Goal: Task Accomplishment & Management: Manage account settings

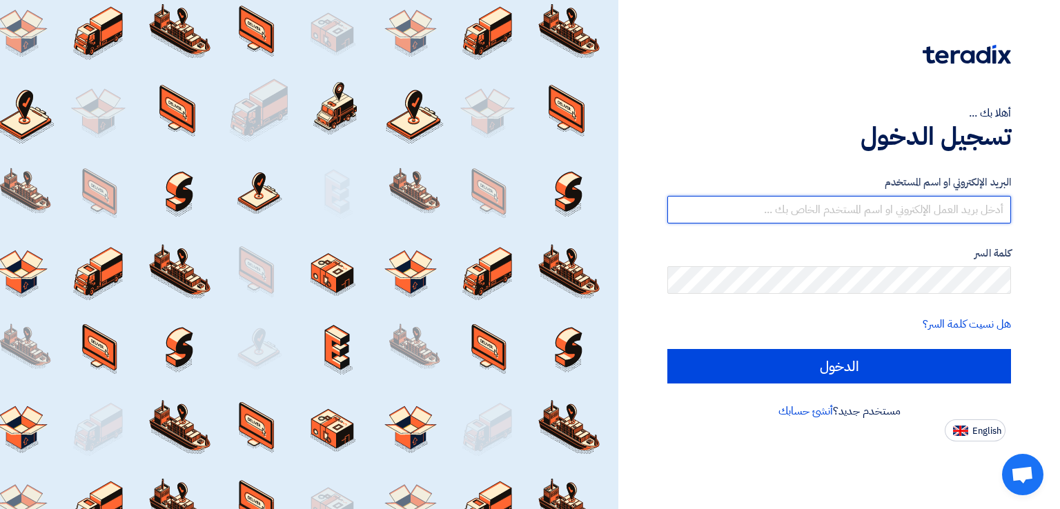
click at [872, 200] on input "text" at bounding box center [839, 210] width 344 height 28
type input "[EMAIL_ADDRESS][DOMAIN_NAME]"
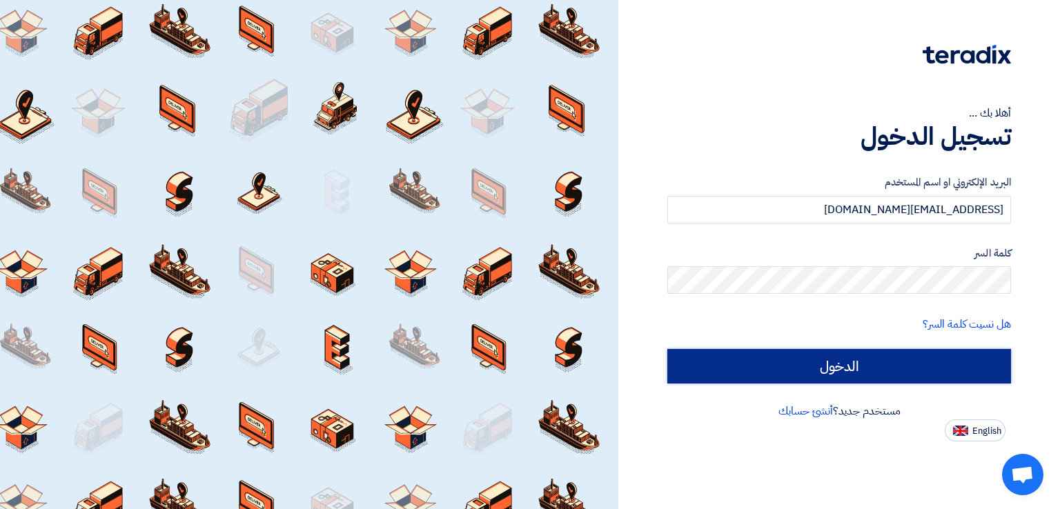
click at [738, 371] on input "الدخول" at bounding box center [839, 366] width 344 height 35
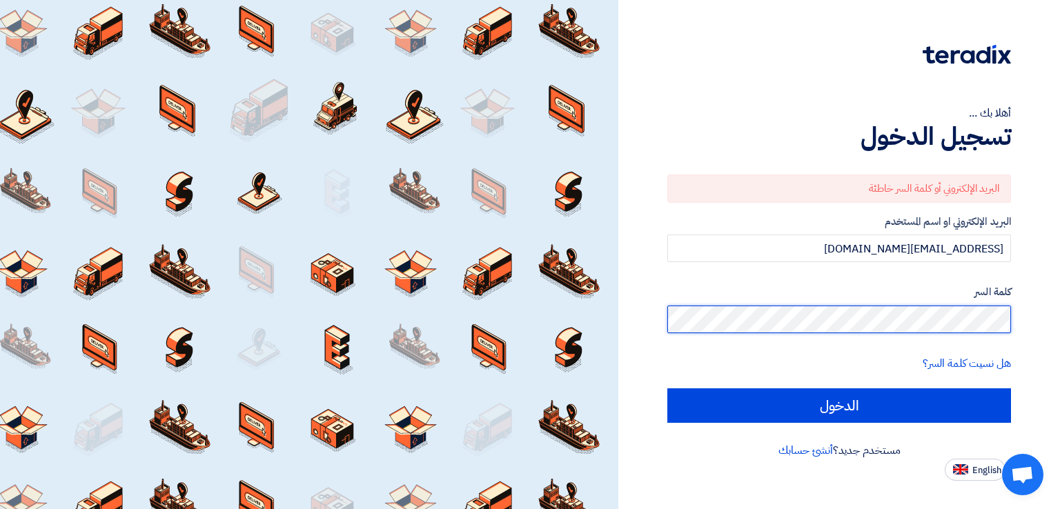
click at [667, 388] on input "الدخول" at bounding box center [839, 405] width 344 height 35
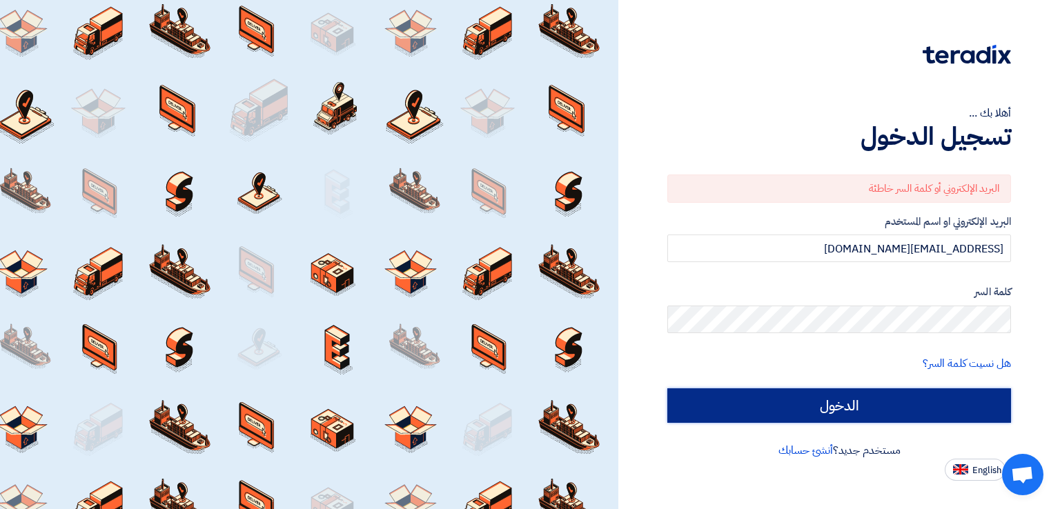
click at [911, 403] on input "الدخول" at bounding box center [839, 405] width 344 height 35
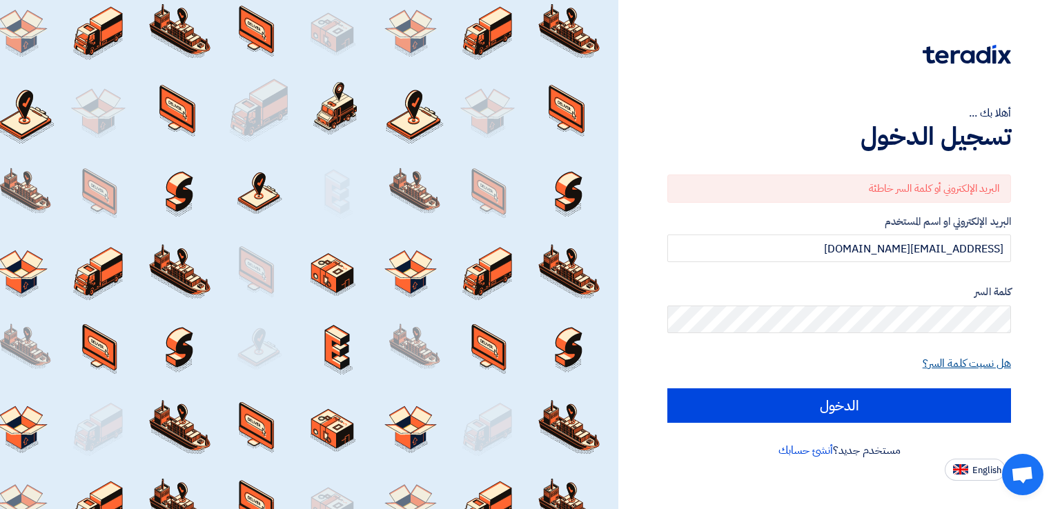
click at [983, 363] on link "هل نسيت كلمة السر؟" at bounding box center [967, 363] width 88 height 17
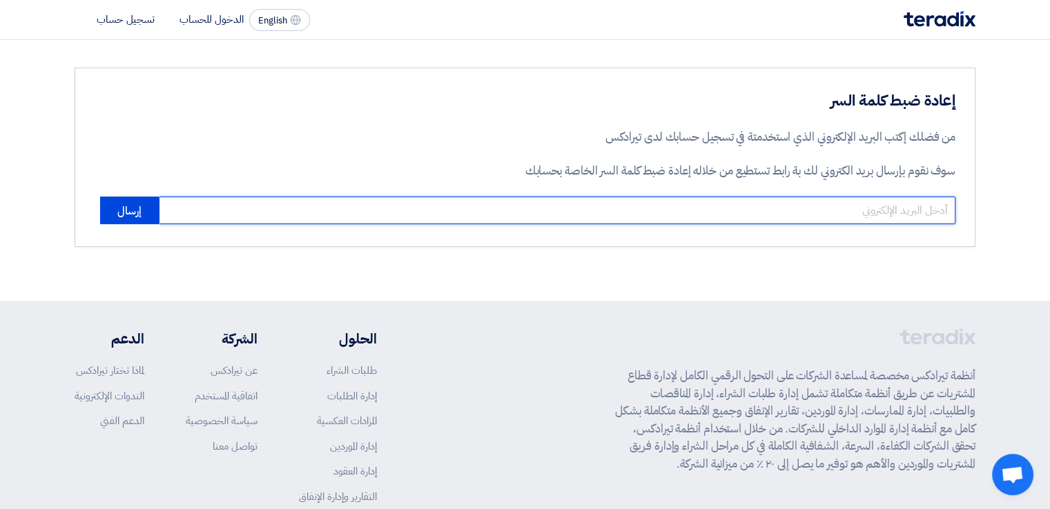
click at [909, 208] on input "email" at bounding box center [557, 211] width 796 height 28
click at [925, 208] on input "[EMAIL_ADDRESS]>com" at bounding box center [557, 211] width 796 height 28
type input "[EMAIL_ADDRESS][DOMAIN_NAME]"
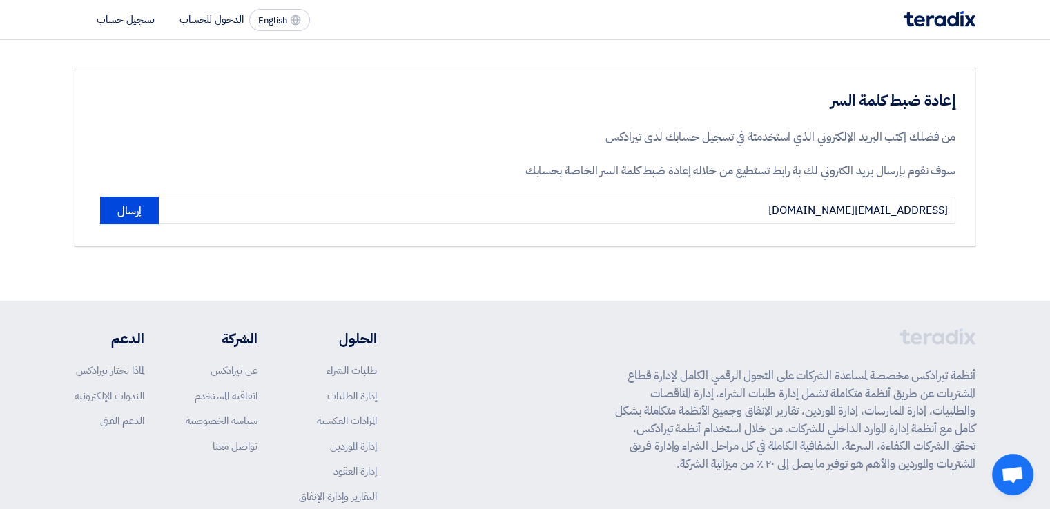
click at [826, 291] on div "إعادة ضبط كلمة السر من فضلك إكتب البريد الإلكتروني الذي استخدمتة في تسجيل حسابك…" at bounding box center [525, 170] width 1050 height 261
click at [141, 221] on button "إرسال" at bounding box center [129, 211] width 59 height 28
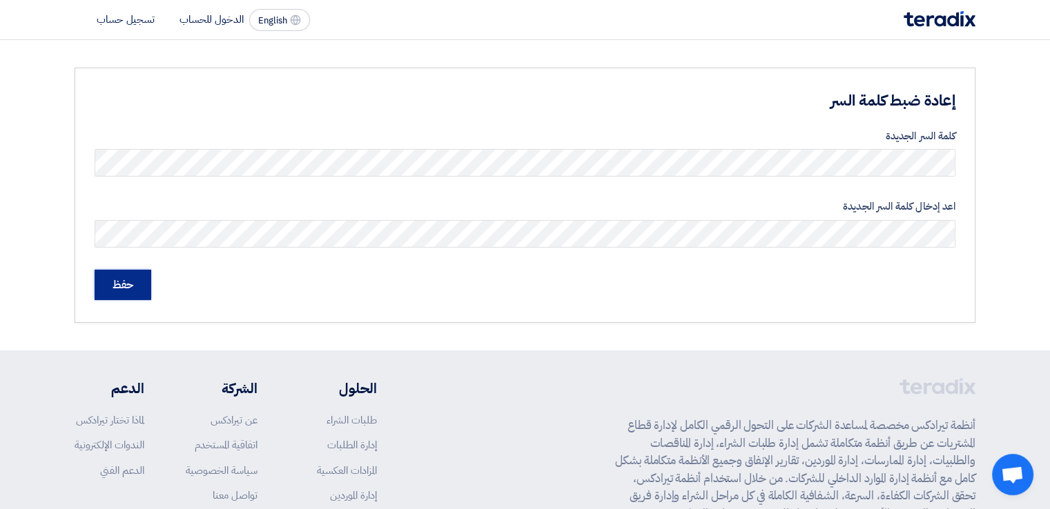
click at [112, 284] on input "حفظ" at bounding box center [123, 285] width 57 height 30
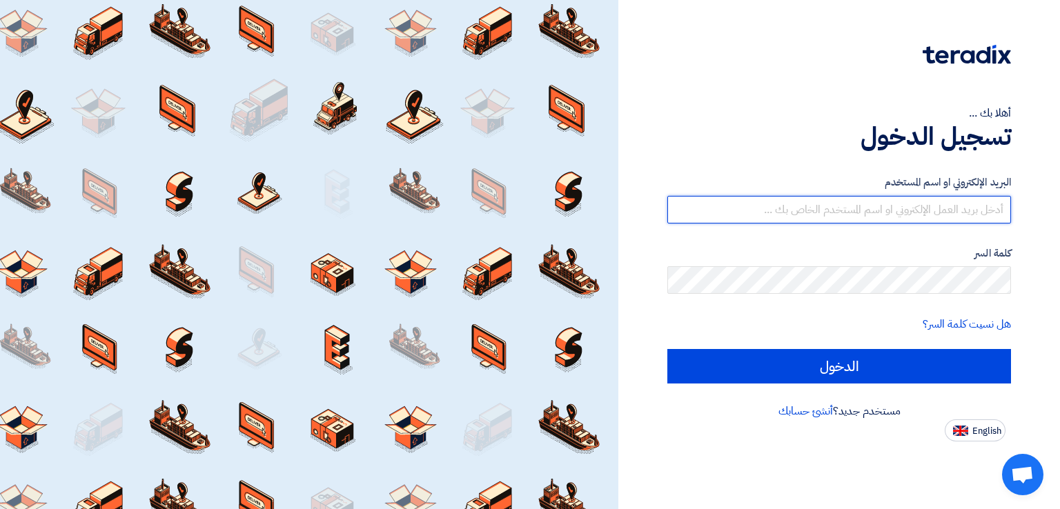
click at [803, 203] on input "text" at bounding box center [839, 210] width 344 height 28
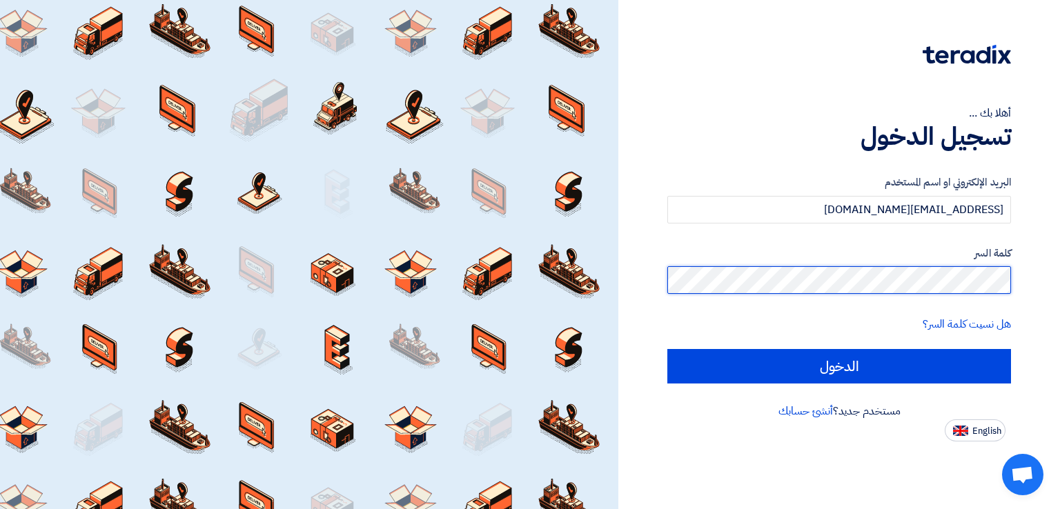
click at [667, 349] on input "الدخول" at bounding box center [839, 366] width 344 height 35
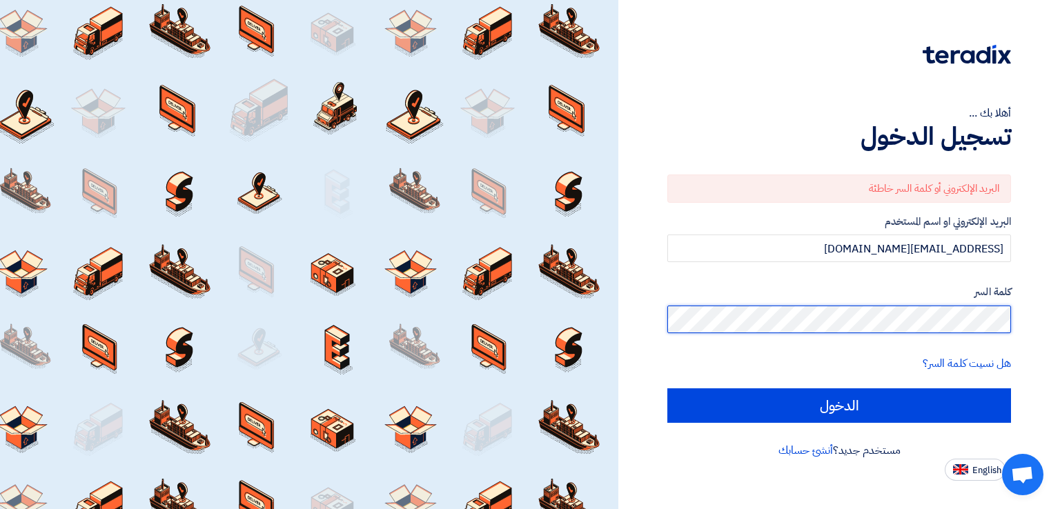
click at [667, 388] on input "الدخول" at bounding box center [839, 405] width 344 height 35
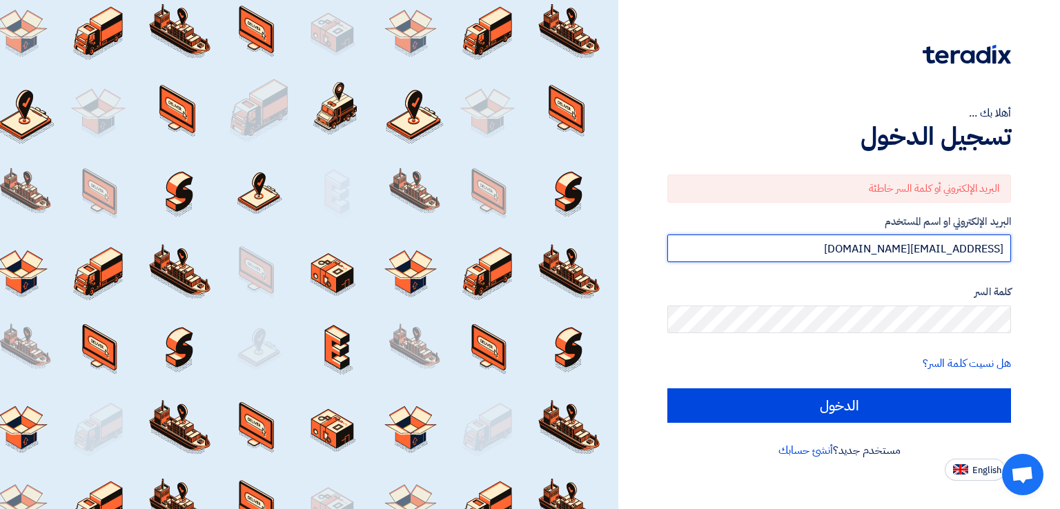
drag, startPoint x: 868, startPoint y: 246, endPoint x: 1019, endPoint y: 248, distance: 150.4
click at [1019, 248] on div "أهلا بك ... تسجيل الدخول البريد الإلكتروني أو كلمة السر خاطئة البريد الإلكتروني…" at bounding box center [839, 240] width 421 height 481
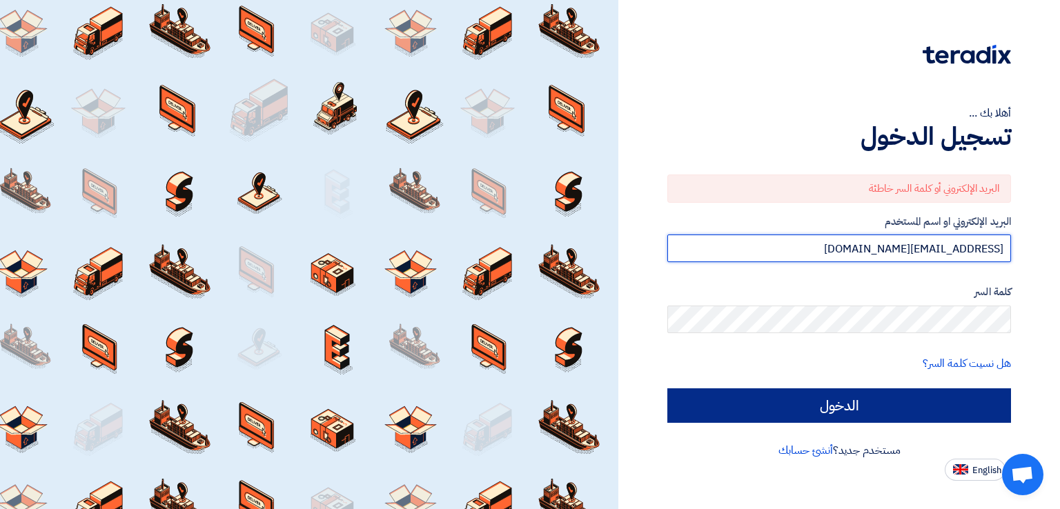
type input "[EMAIL_ADDRESS][DOMAIN_NAME]"
click at [908, 400] on input "الدخول" at bounding box center [839, 405] width 344 height 35
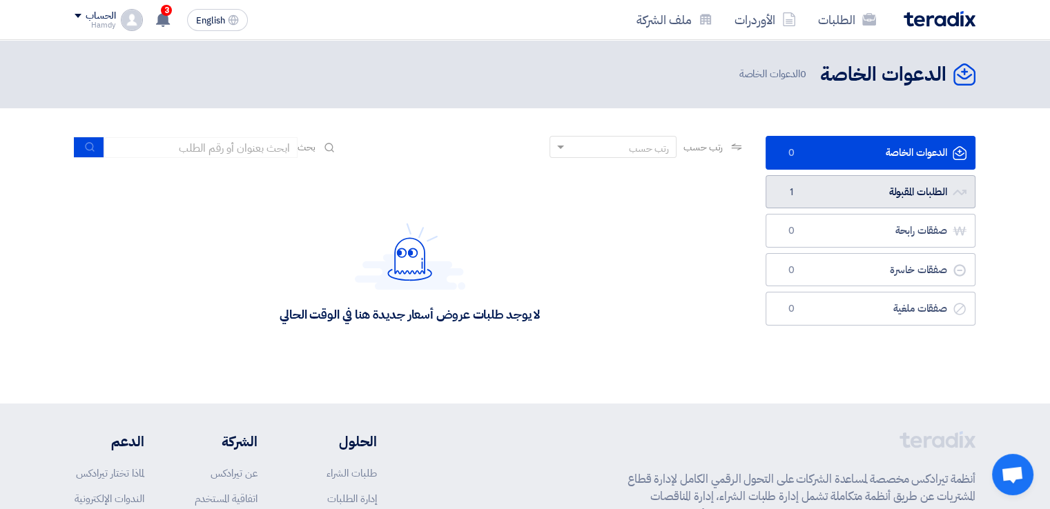
click at [814, 195] on link "الطلبات المقبولة الطلبات المقبولة 1" at bounding box center [870, 192] width 210 height 34
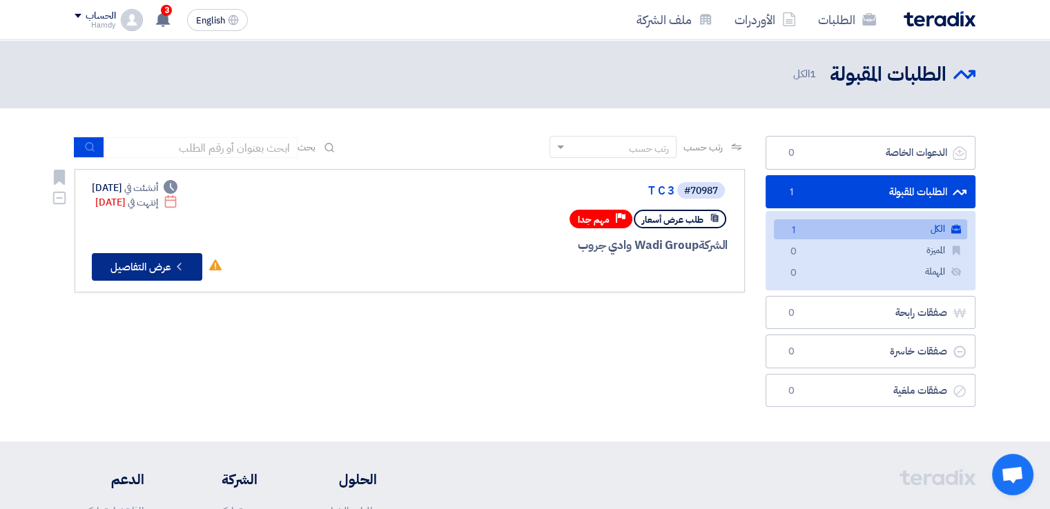
click at [170, 263] on button "Check details عرض التفاصيل" at bounding box center [147, 267] width 110 height 28
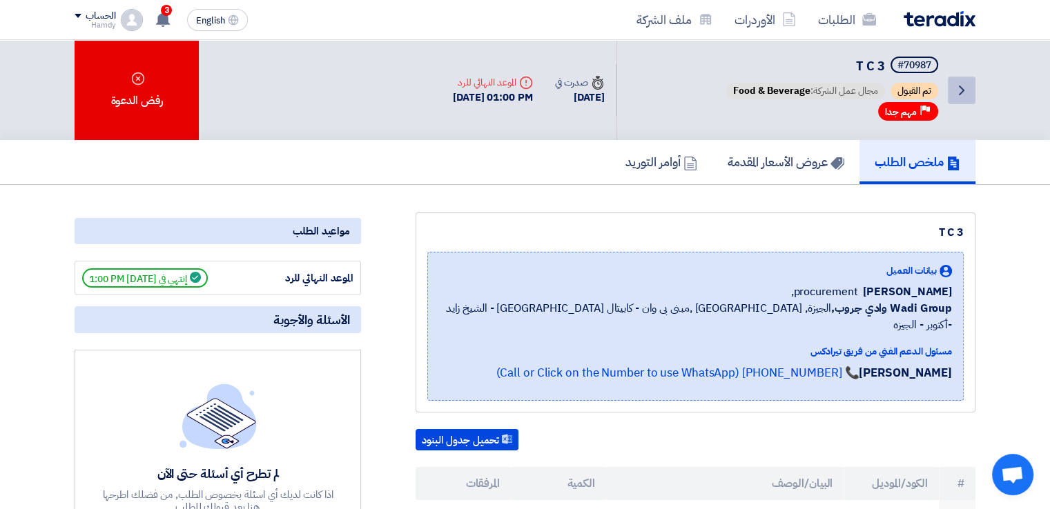
click at [961, 83] on icon "Back" at bounding box center [961, 90] width 17 height 17
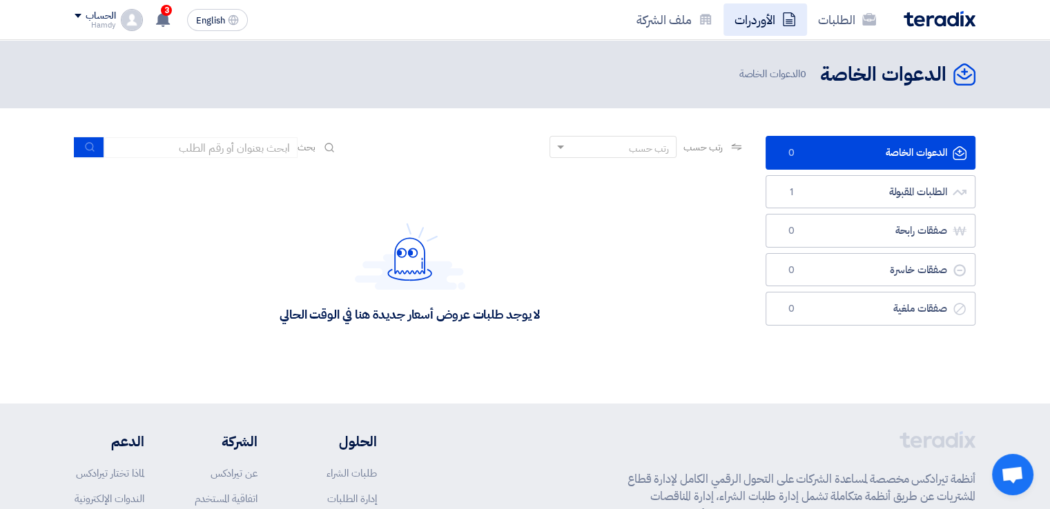
click at [778, 21] on link "الأوردرات" at bounding box center [764, 19] width 83 height 32
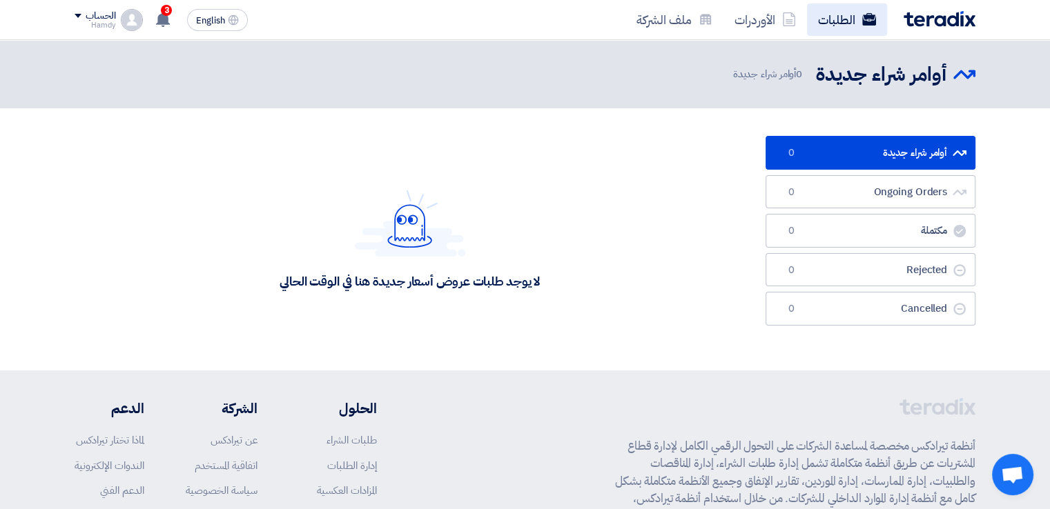
click at [856, 7] on link "الطلبات" at bounding box center [847, 19] width 80 height 32
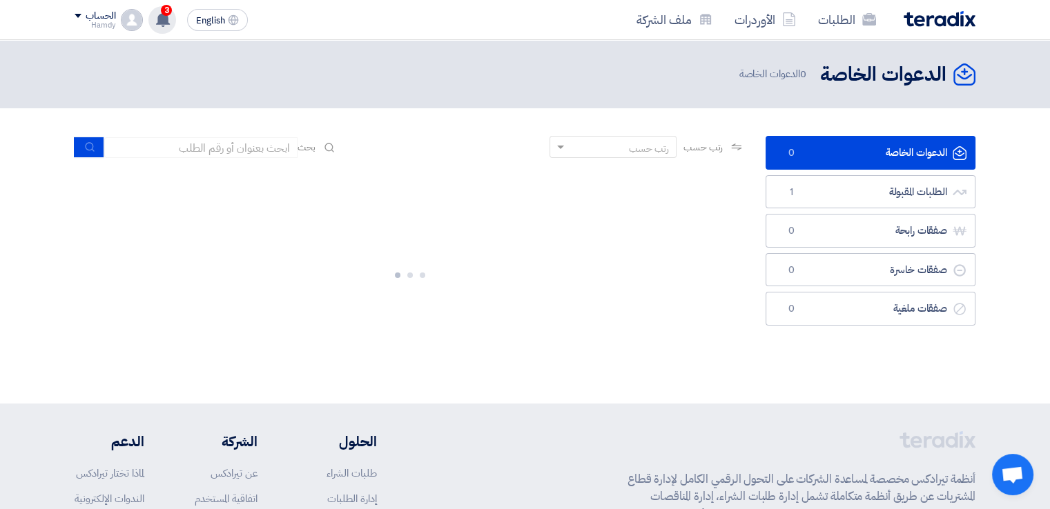
click at [167, 19] on use at bounding box center [163, 19] width 14 height 15
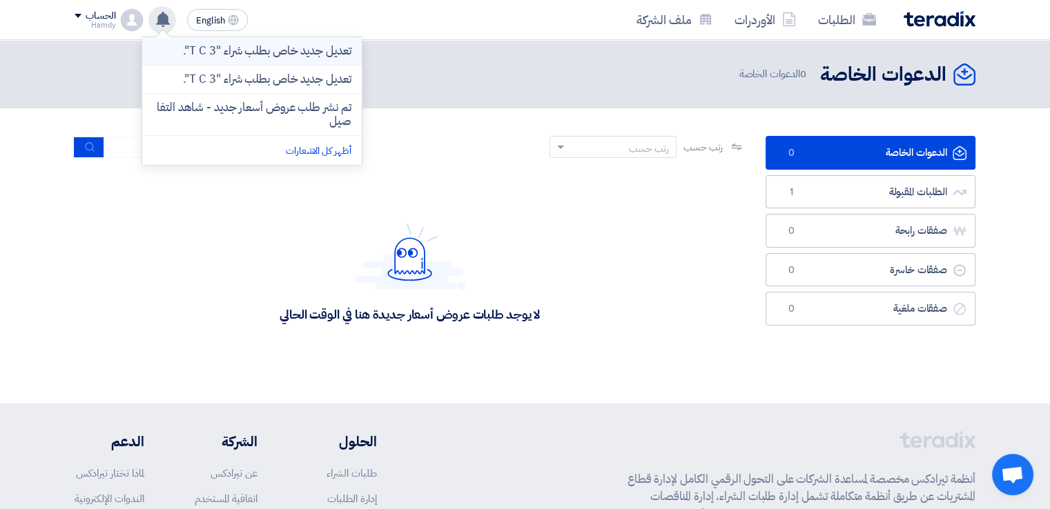
click at [317, 53] on p "تعديل جديد خاص بطلب شراء "T C 3"." at bounding box center [267, 51] width 168 height 14
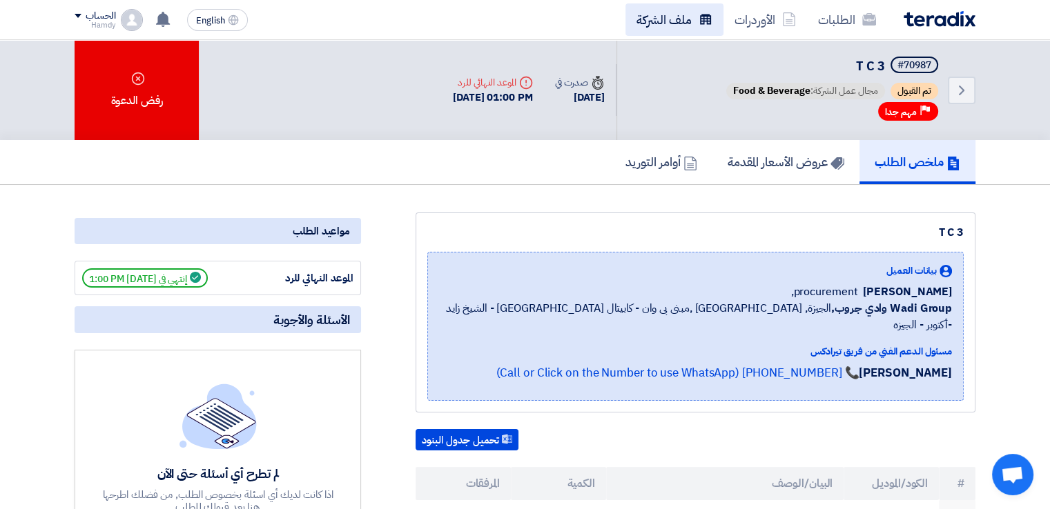
click at [682, 20] on link "ملف الشركة" at bounding box center [674, 19] width 98 height 32
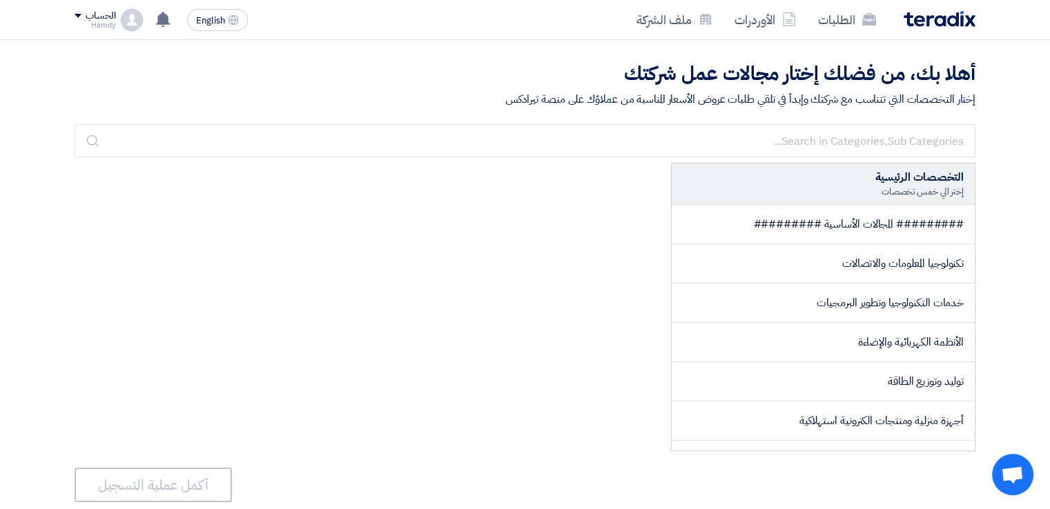
click at [892, 213] on li "######### المجالات الأساسية #########" at bounding box center [822, 224] width 303 height 39
